Goal: Task Accomplishment & Management: Complete application form

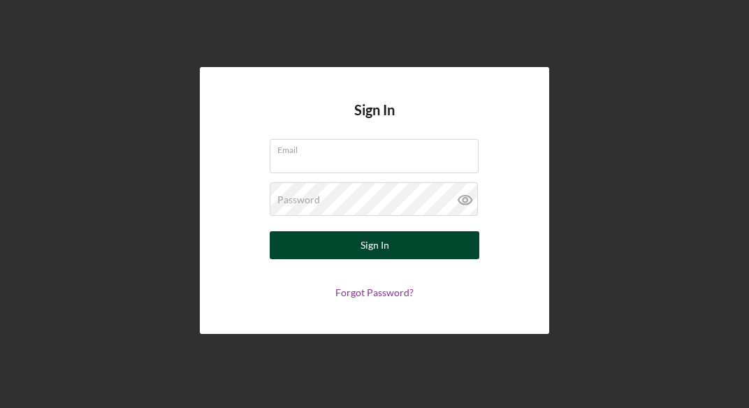
type input "[EMAIL_ADDRESS][DOMAIN_NAME]"
click at [349, 243] on button "Sign In" at bounding box center [375, 245] width 210 height 28
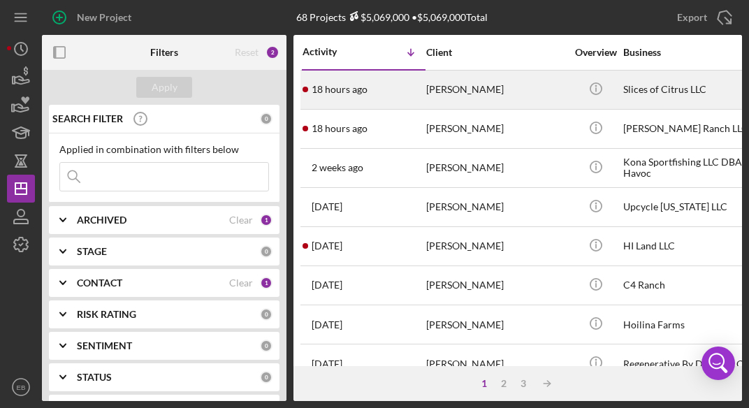
click at [412, 95] on div "18 hours ago [PERSON_NAME]" at bounding box center [364, 89] width 122 height 37
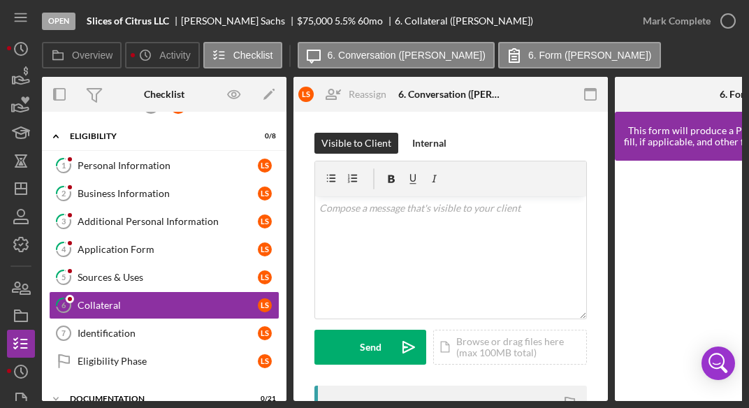
scroll to position [71, 0]
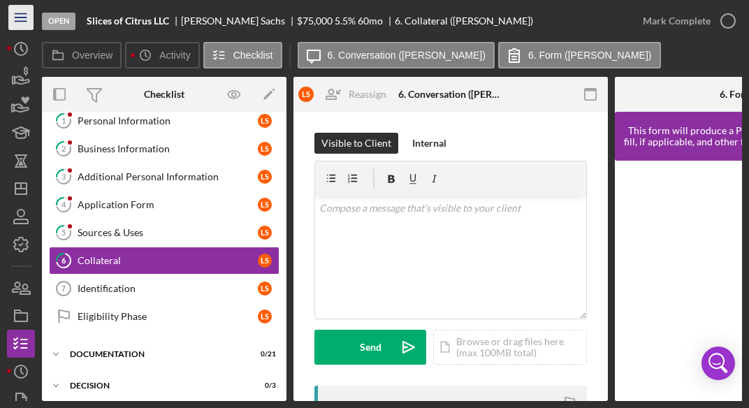
click at [24, 24] on icon "Icon/Menu" at bounding box center [21, 17] width 31 height 31
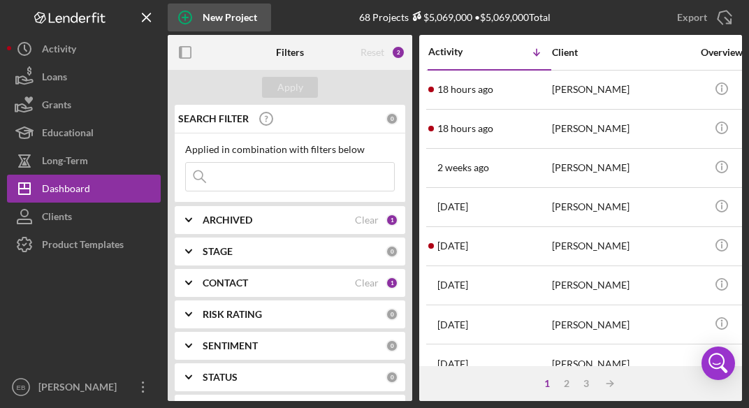
click at [186, 11] on circle "button" at bounding box center [185, 17] width 13 height 13
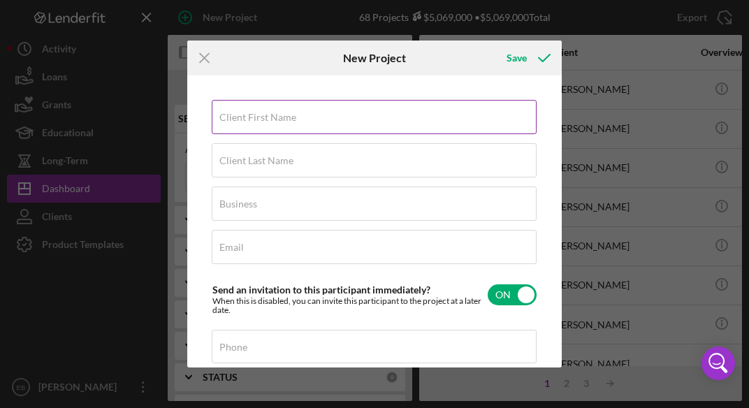
click at [290, 131] on input "Client First Name" at bounding box center [374, 117] width 325 height 34
paste input "[PERSON_NAME]"
drag, startPoint x: 321, startPoint y: 121, endPoint x: 254, endPoint y: 136, distance: 68.8
click at [254, 136] on div "Client First Name [PERSON_NAME] Client Last Name Required Business Required Ema…" at bounding box center [375, 301] width 326 height 402
type input "[PERSON_NAME]"
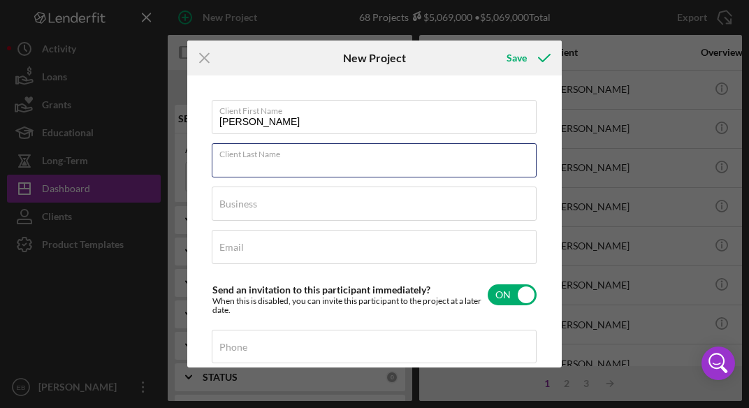
paste input "[PERSON_NAME]"
type input "[PERSON_NAME]"
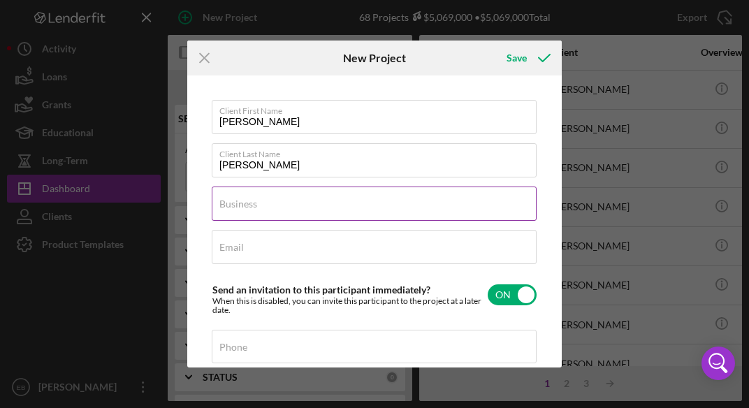
click at [271, 201] on div "Business Required" at bounding box center [375, 204] width 326 height 35
paste input "Guard Well Farm"
type input "Guard Well Farm"
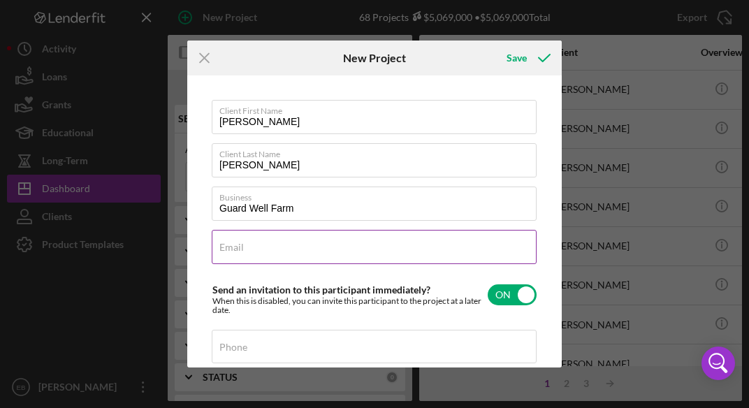
click at [232, 242] on label "Email" at bounding box center [231, 247] width 24 height 11
click at [232, 242] on input "Email" at bounding box center [374, 247] width 325 height 34
paste input "[PERSON_NAME][EMAIL_ADDRESS][PERSON_NAME][DOMAIN_NAME]"
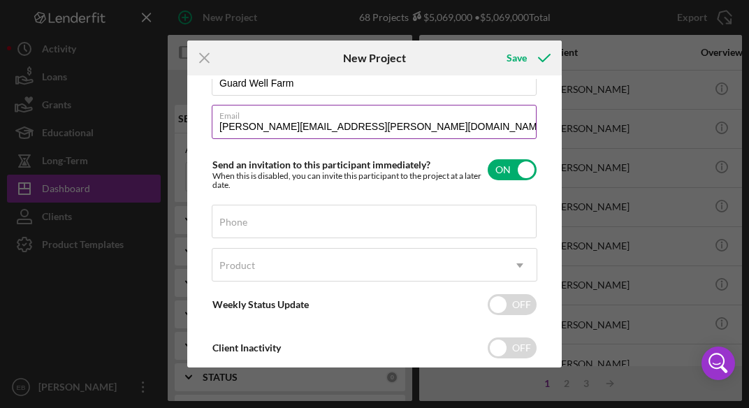
scroll to position [126, 0]
type input "[PERSON_NAME][EMAIL_ADDRESS][PERSON_NAME][DOMAIN_NAME]"
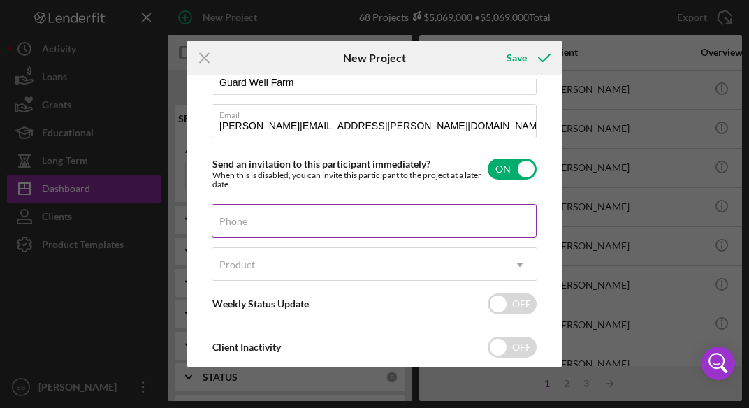
click at [243, 226] on label "Phone" at bounding box center [233, 221] width 28 height 11
click at [243, 226] on input "Phone" at bounding box center [374, 221] width 325 height 34
paste input "[PHONE_NUMBER]"
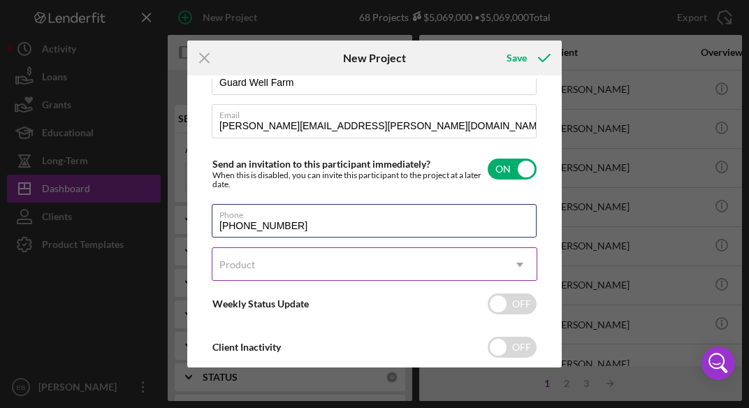
type input "[PHONE_NUMBER]"
click at [245, 263] on div "Product" at bounding box center [237, 264] width 36 height 11
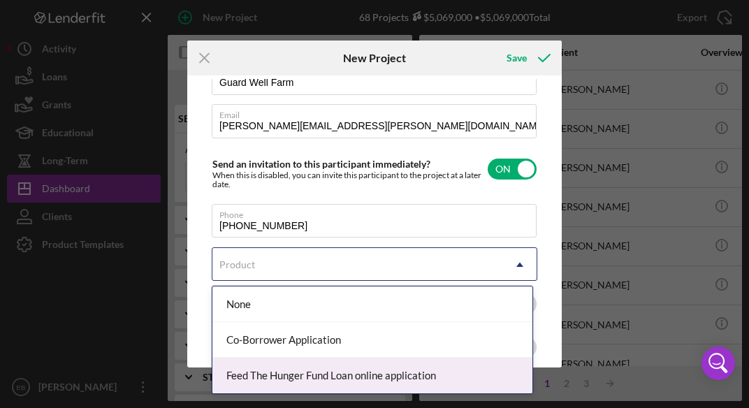
click at [258, 363] on div "Feed The Hunger Fund Loan online application" at bounding box center [372, 376] width 320 height 36
checkbox input "true"
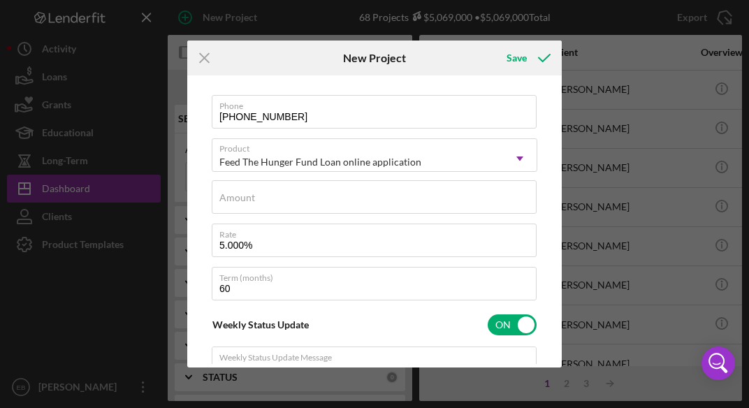
scroll to position [235, 0]
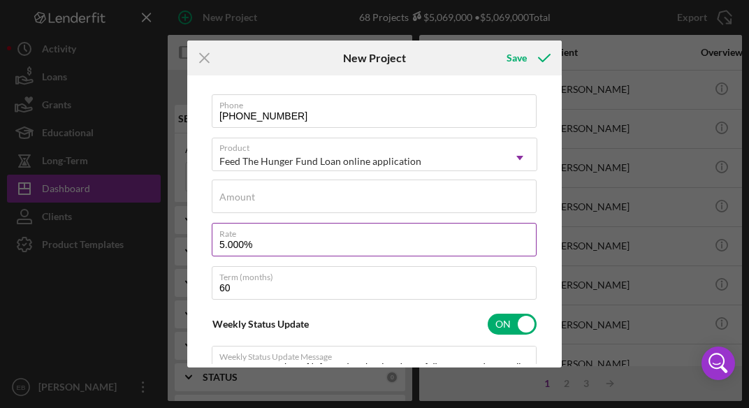
click at [219, 242] on input "5.000%" at bounding box center [374, 240] width 325 height 34
type input "65.000%"
type textarea "Here's a snapshot of information that has been fully approved, as well as the i…"
type textarea "Hey there, we noticed you haven't made any progress on your application in the …"
type input "65,000%"
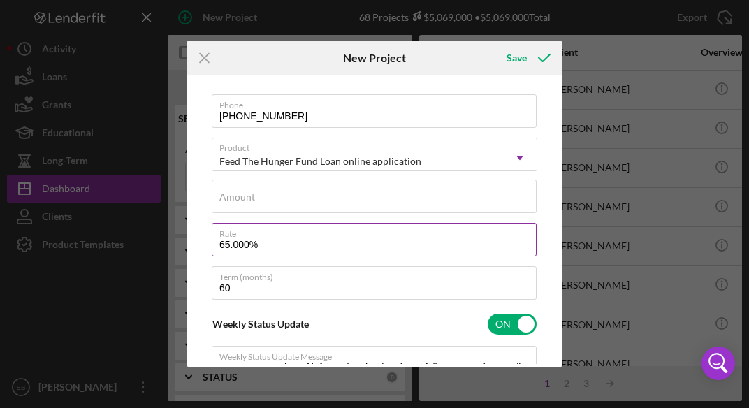
type textarea "Here's a snapshot of information that has been fully approved, as well as the i…"
type textarea "Hey there, we noticed you haven't made any progress on your application in the …"
type input "6,500%"
type textarea "Here's a snapshot of information that has been fully approved, as well as the i…"
type textarea "Hey there, we noticed you haven't made any progress on your application in the …"
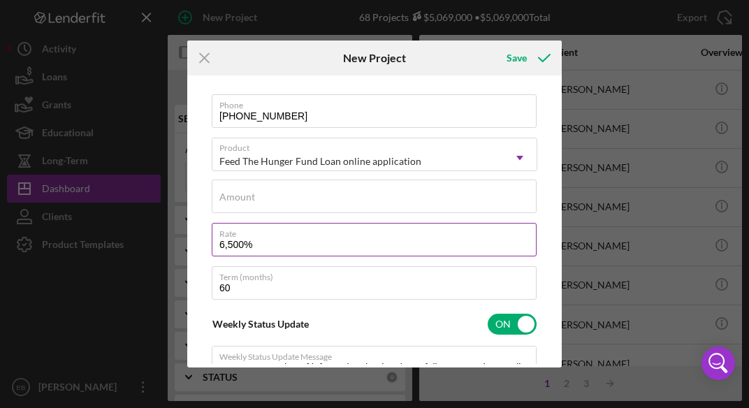
type input "600%"
type textarea "Here's a snapshot of information that has been fully approved, as well as the i…"
type textarea "Hey there, we noticed you haven't made any progress on your application in the …"
type input "00%"
type textarea "Here's a snapshot of information that has been fully approved, as well as the i…"
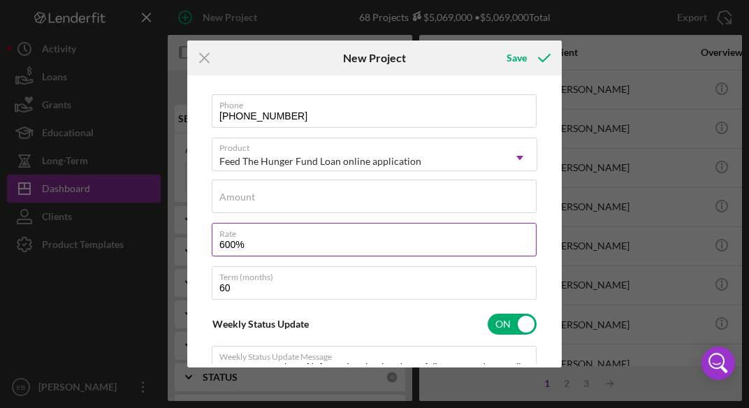
type textarea "Hey there, we noticed you haven't made any progress on your application in the …"
type input "600%"
type textarea "Here's a snapshot of information that has been fully approved, as well as the i…"
type textarea "Hey there, we noticed you haven't made any progress on your application in the …"
type input "6.00%"
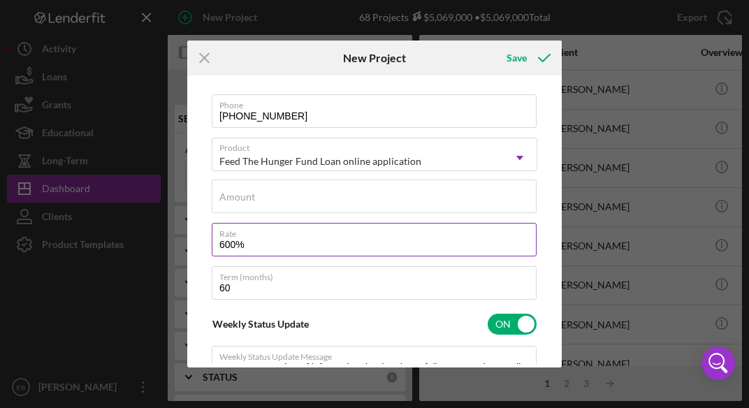
type textarea "Here's a snapshot of information that has been fully approved, as well as the i…"
type textarea "Hey there, we noticed you haven't made any progress on your application in the …"
type input "6.500%"
type textarea "Here's a snapshot of information that has been fully approved, as well as the i…"
type textarea "Hey there, we noticed you haven't made any progress on your application in the …"
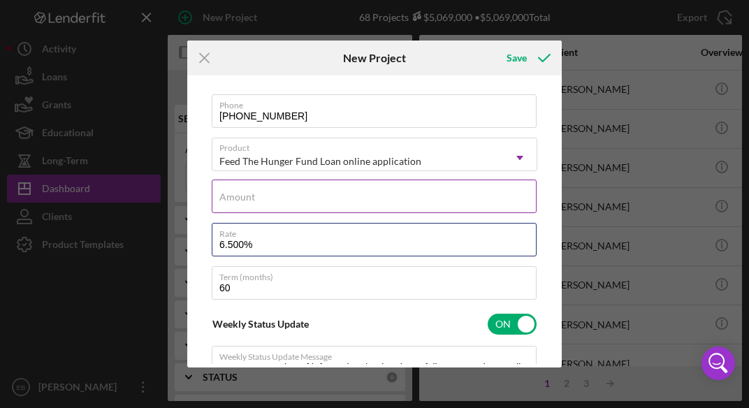
type input "6.500%"
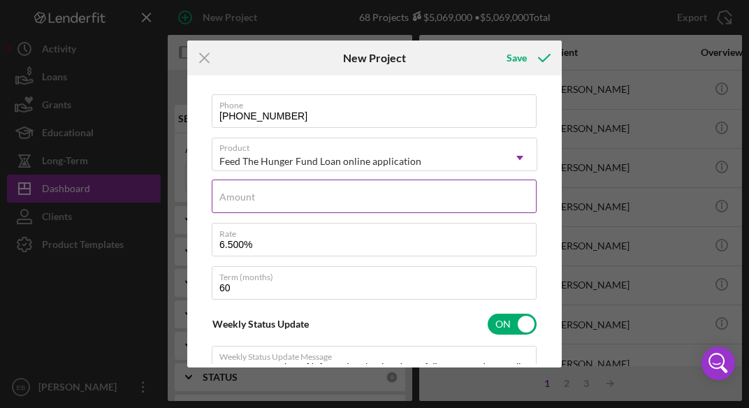
type textarea "Here's a snapshot of information that has been fully approved, as well as the i…"
type textarea "Hey there, we noticed you haven't made any progress on your application in the …"
click at [342, 207] on input "Amount" at bounding box center [374, 197] width 325 height 34
type input "$100,000.00"
type textarea "Here's a snapshot of information that has been fully approved, as well as the i…"
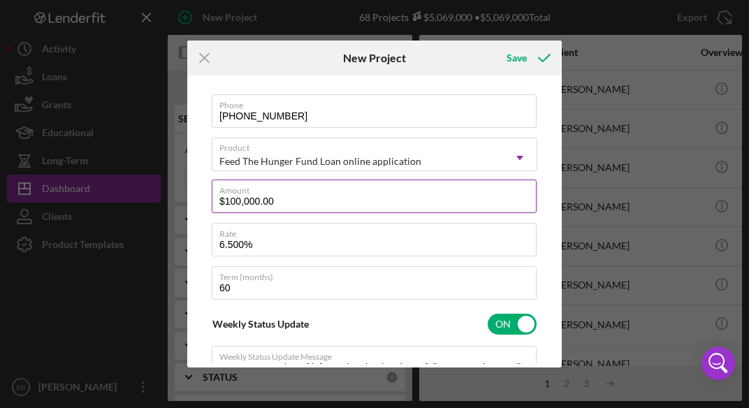
type textarea "Hey there, we noticed you haven't made any progress on your application in the …"
type textarea "Here's a snapshot of information that has been fully approved, as well as the i…"
type textarea "Hey there, we noticed you haven't made any progress on your application in the …"
drag, startPoint x: 247, startPoint y: 291, endPoint x: 192, endPoint y: 294, distance: 54.6
click at [192, 294] on div "Client First Name [PERSON_NAME] Client Last Name [PERSON_NAME] Business Guard W…" at bounding box center [374, 221] width 367 height 284
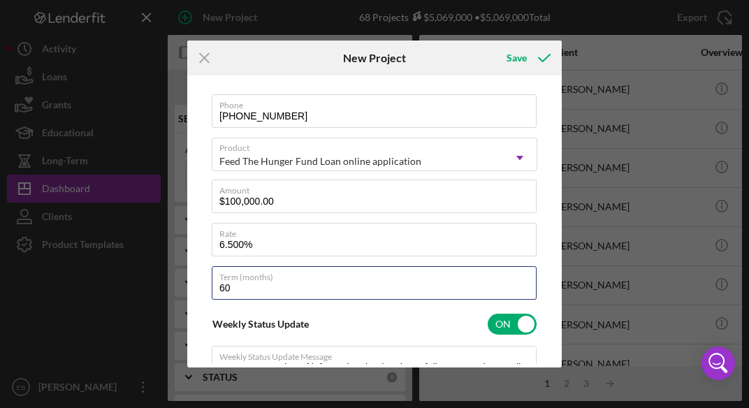
type input "7"
type textarea "Here's a snapshot of information that has been fully approved, as well as the i…"
type textarea "Hey there, we noticed you haven't made any progress on your application in the …"
type input "72"
type textarea "Here's a snapshot of information that has been fully approved, as well as the i…"
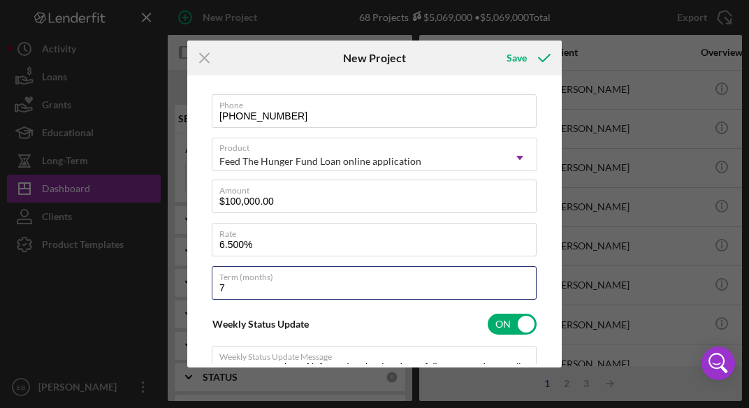
type textarea "Hey there, we noticed you haven't made any progress on your application in the …"
type input "72"
type textarea "Here's a snapshot of information that has been fully approved, as well as the i…"
type textarea "Hey there, we noticed you haven't made any progress on your application in the …"
click at [522, 50] on div "Save" at bounding box center [516, 58] width 20 height 28
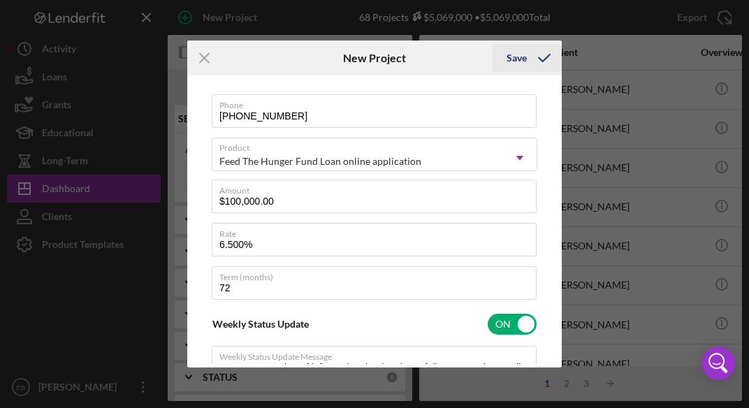
type textarea "Here's a snapshot of information that has been fully approved, as well as the i…"
type textarea "Hey there, we noticed you haven't made any progress on your application in the …"
type textarea "Here's a snapshot of information that has been fully approved, as well as the i…"
type textarea "Hey there, we noticed you haven't made any progress on your application in the …"
checkbox input "false"
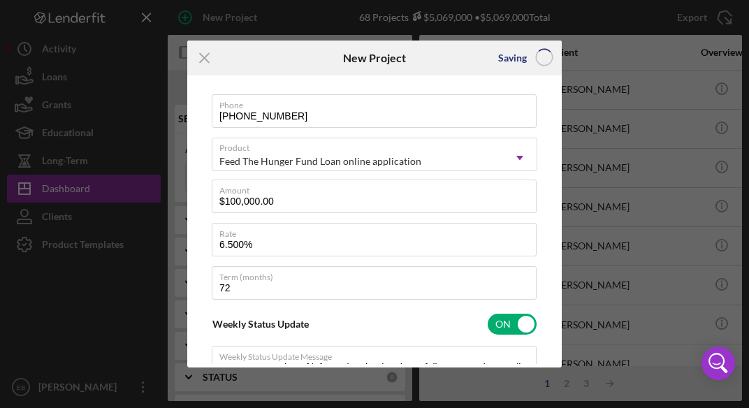
checkbox input "false"
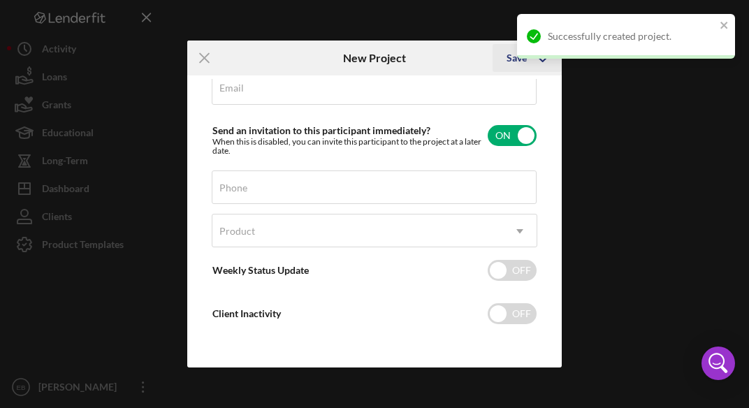
scroll to position [157, 0]
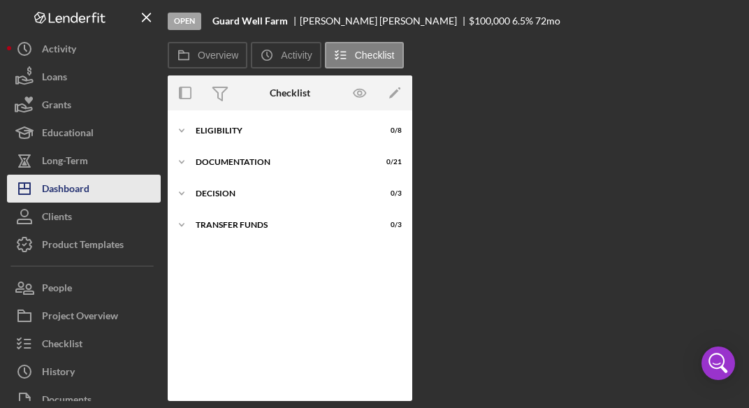
click at [98, 181] on button "Icon/Dashboard Dashboard" at bounding box center [84, 189] width 154 height 28
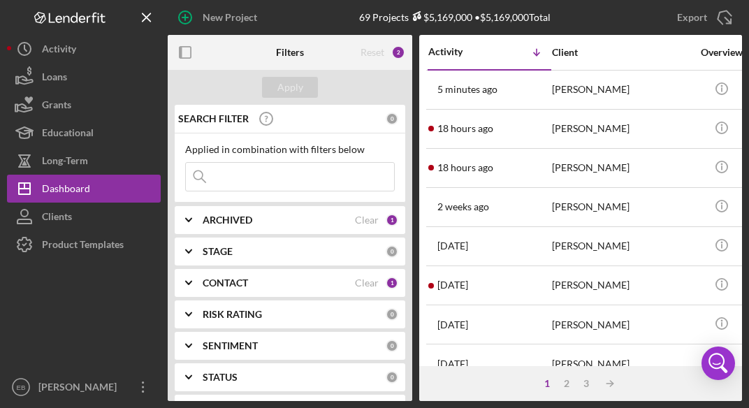
click at [92, 17] on icon "Logo-Reversed Created with Sketch." at bounding box center [70, 18] width 126 height 12
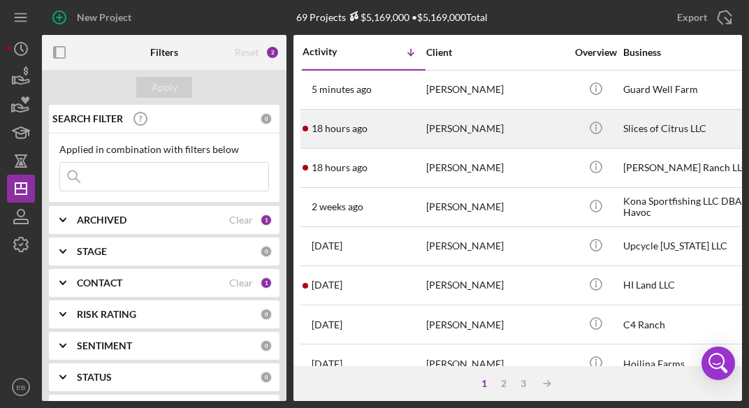
click at [413, 123] on div "18 hours ago [PERSON_NAME]" at bounding box center [364, 128] width 122 height 37
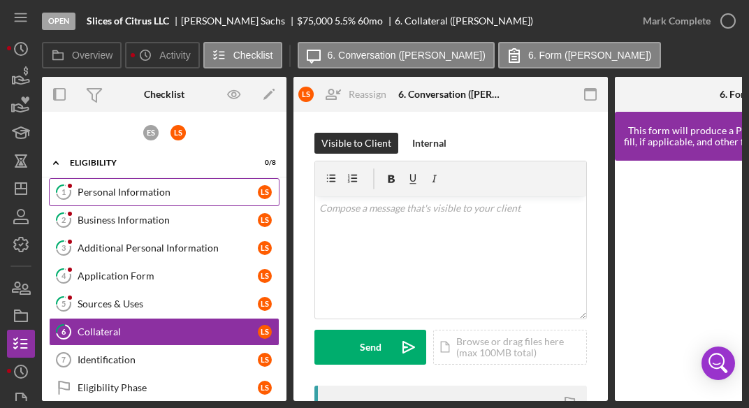
click at [150, 189] on div "Personal Information" at bounding box center [168, 192] width 180 height 11
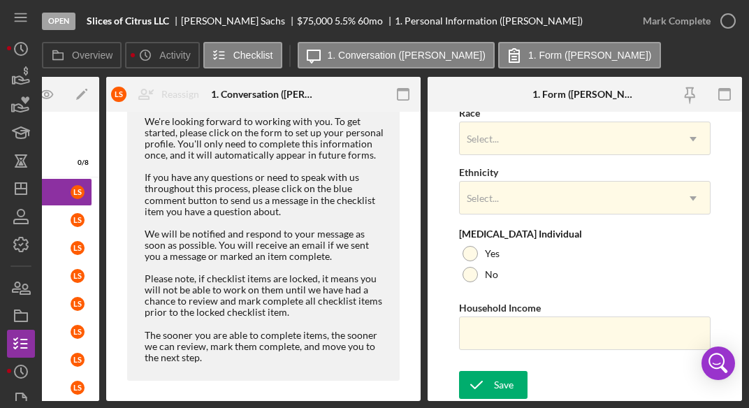
scroll to position [643, 0]
click at [497, 381] on div "Save" at bounding box center [504, 385] width 20 height 28
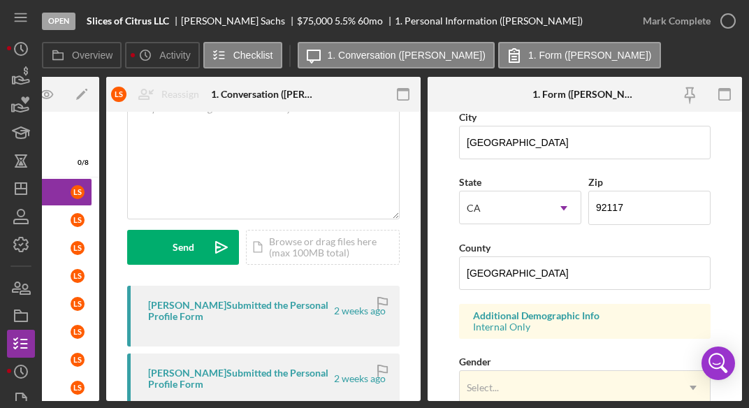
scroll to position [315, 0]
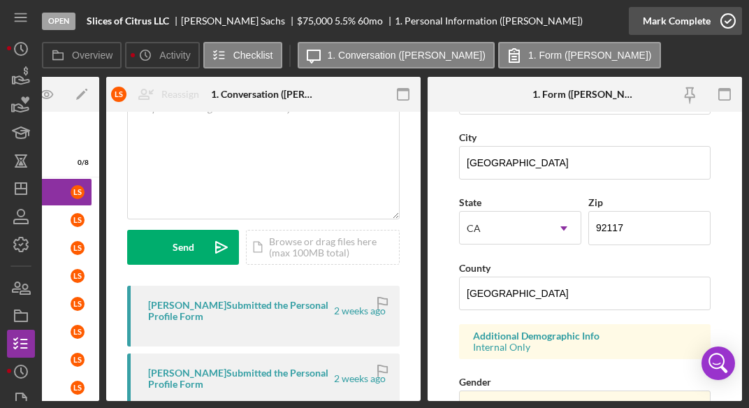
click at [715, 19] on icon "button" at bounding box center [727, 20] width 35 height 35
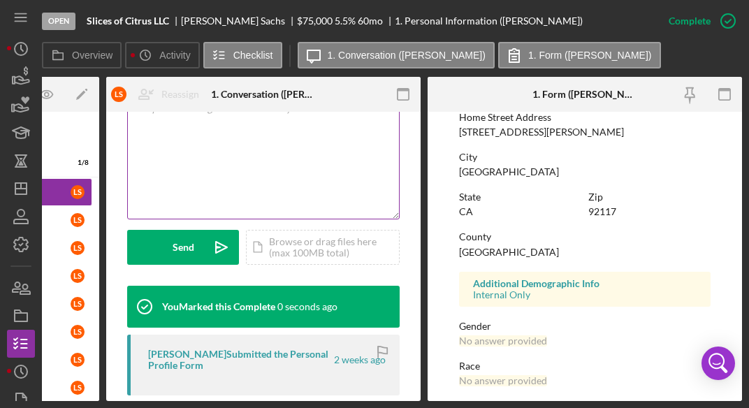
scroll to position [0, 0]
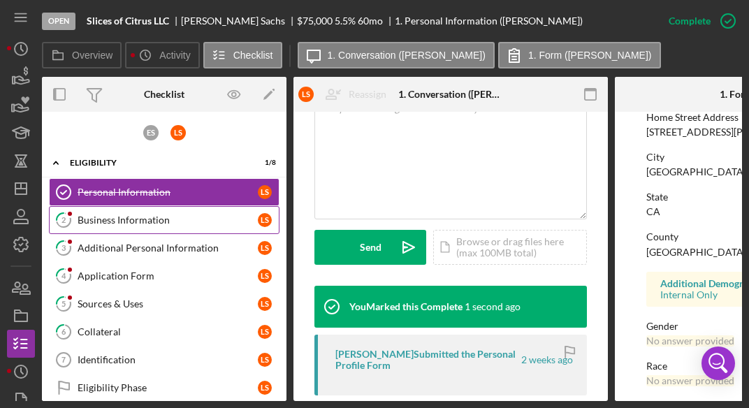
click at [160, 222] on div "Business Information" at bounding box center [168, 219] width 180 height 11
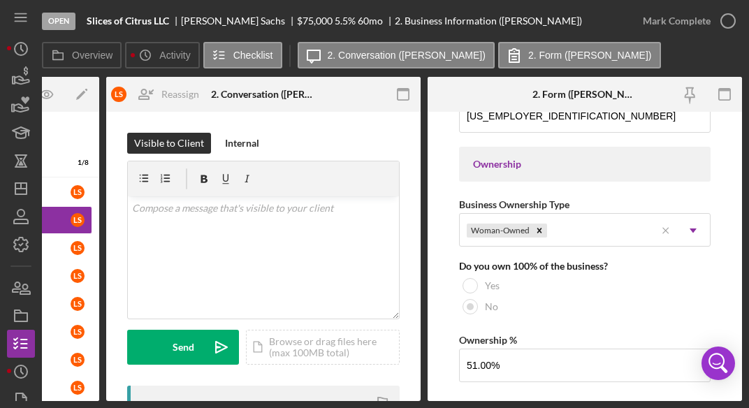
scroll to position [619, 0]
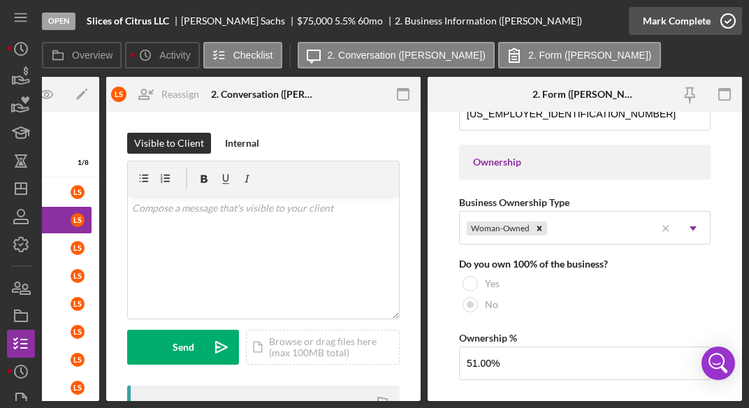
click at [731, 15] on icon "button" at bounding box center [727, 20] width 35 height 35
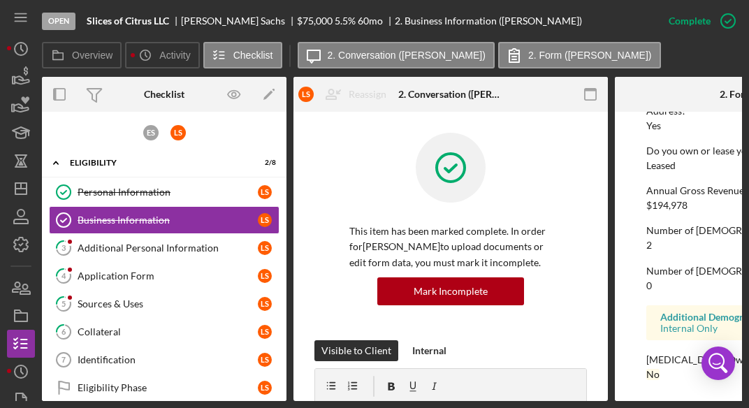
scroll to position [0, 187]
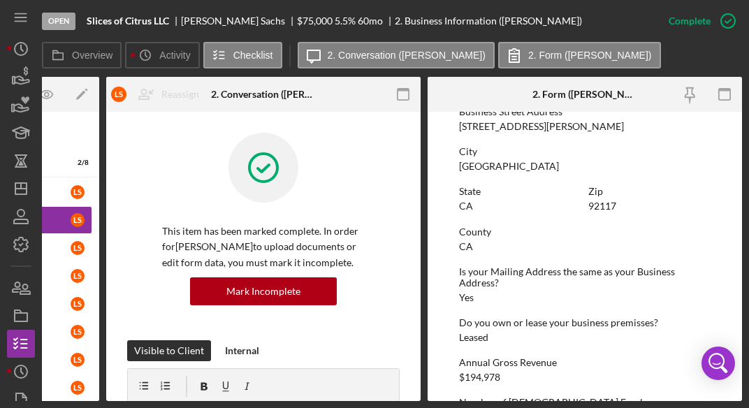
click at [611, 228] on div "County" at bounding box center [585, 231] width 252 height 11
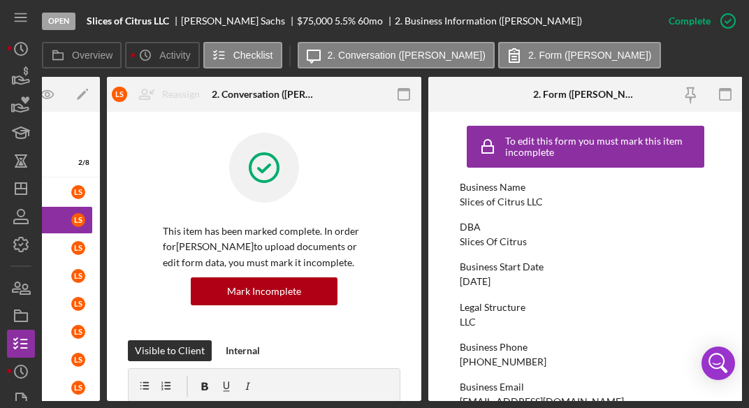
scroll to position [0, 0]
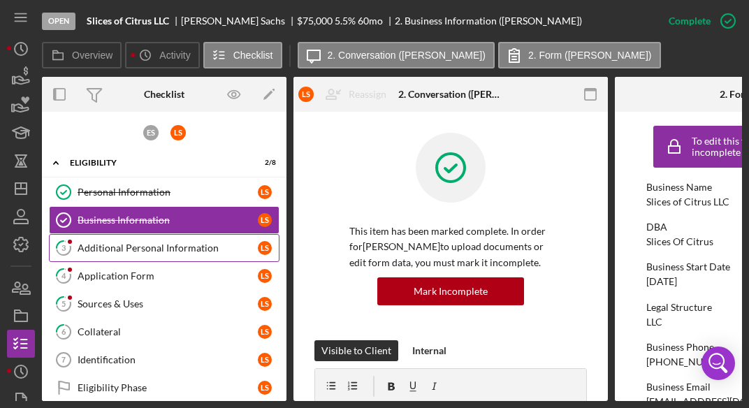
click at [143, 247] on div "Additional Personal Information" at bounding box center [168, 247] width 180 height 11
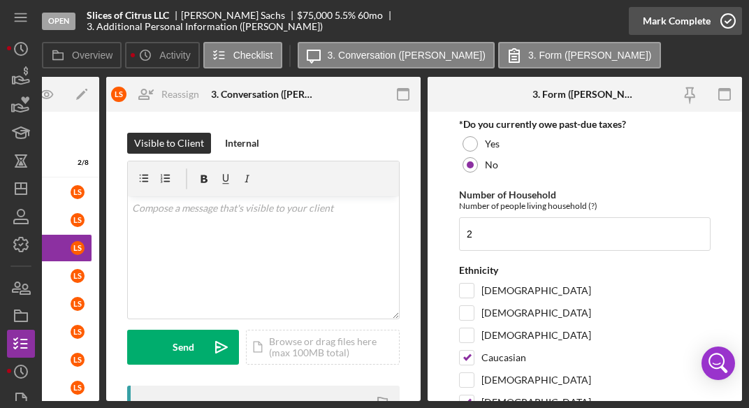
click at [728, 18] on icon "button" at bounding box center [727, 20] width 35 height 35
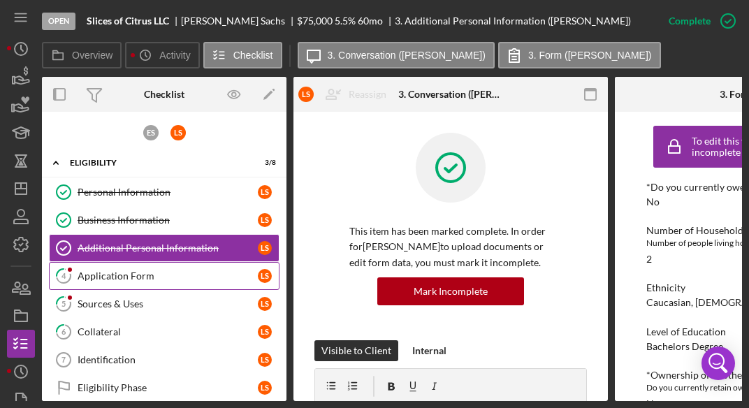
click at [154, 277] on div "Application Form" at bounding box center [168, 275] width 180 height 11
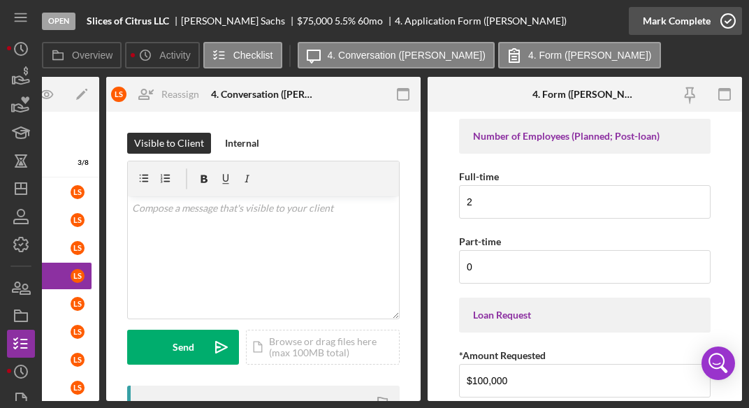
click at [724, 31] on icon "button" at bounding box center [727, 20] width 35 height 35
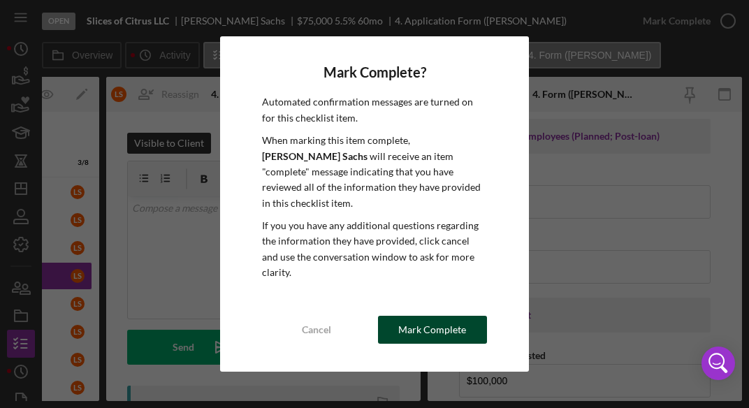
click at [410, 316] on div "Mark Complete" at bounding box center [432, 330] width 68 height 28
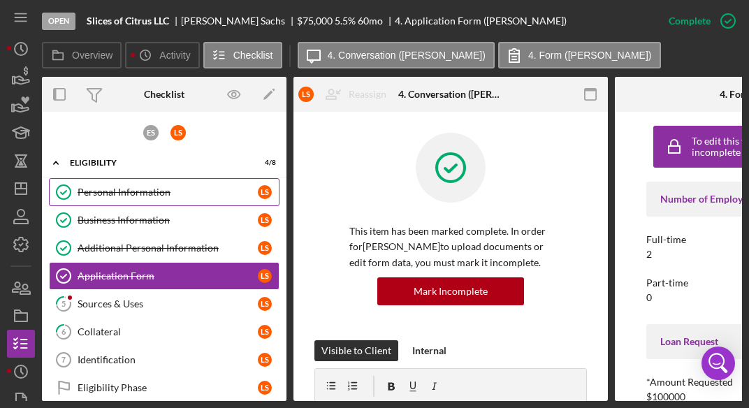
click at [152, 196] on div "Personal Information" at bounding box center [168, 192] width 180 height 11
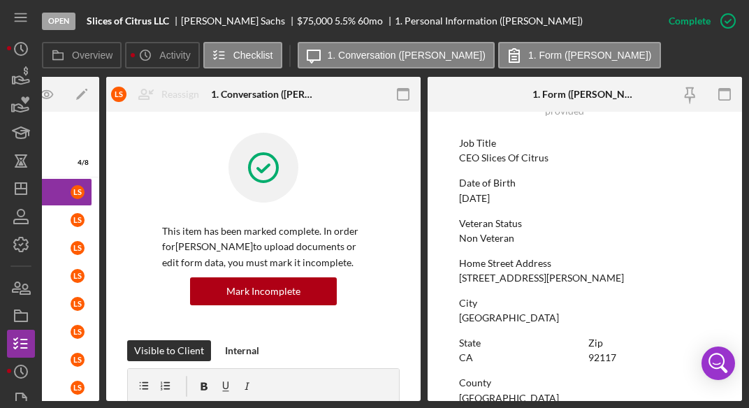
scroll to position [94, 0]
